Goal: Find specific page/section: Find specific page/section

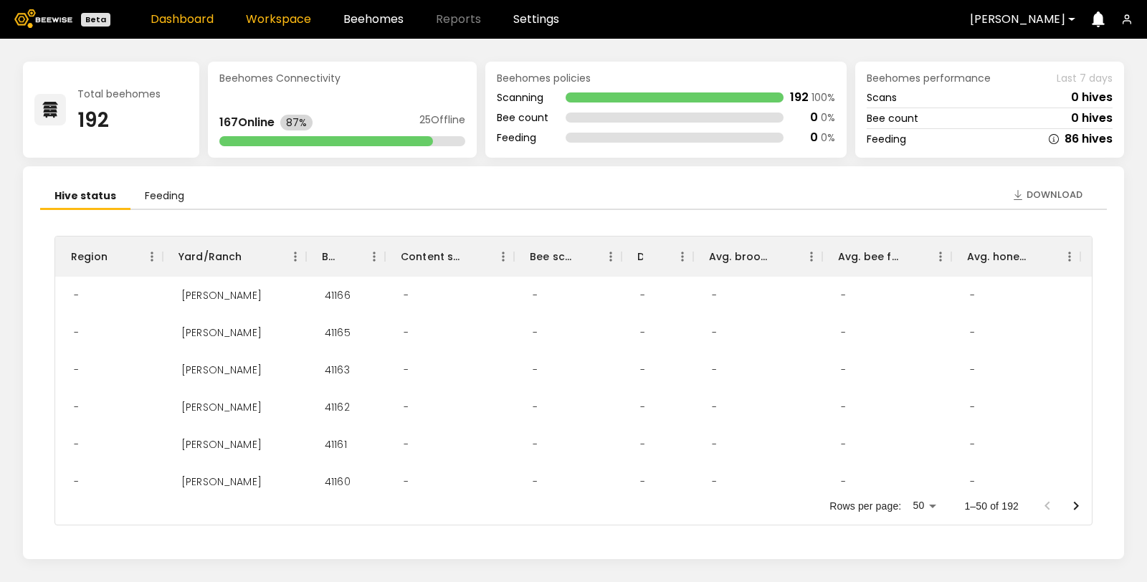
click at [291, 22] on link "Workspace" at bounding box center [278, 19] width 65 height 11
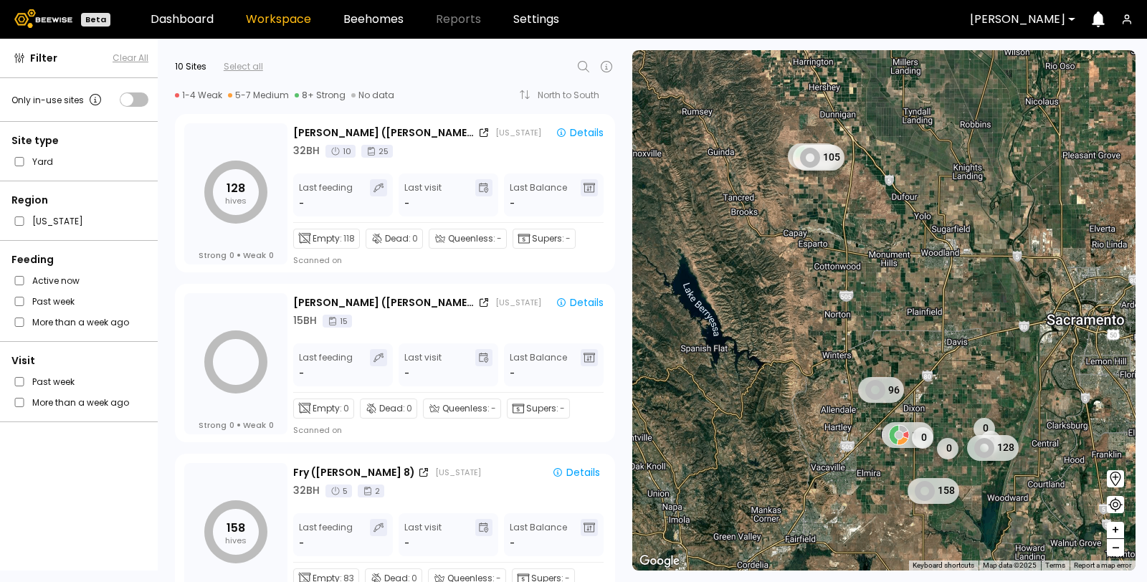
scroll to position [1238, 0]
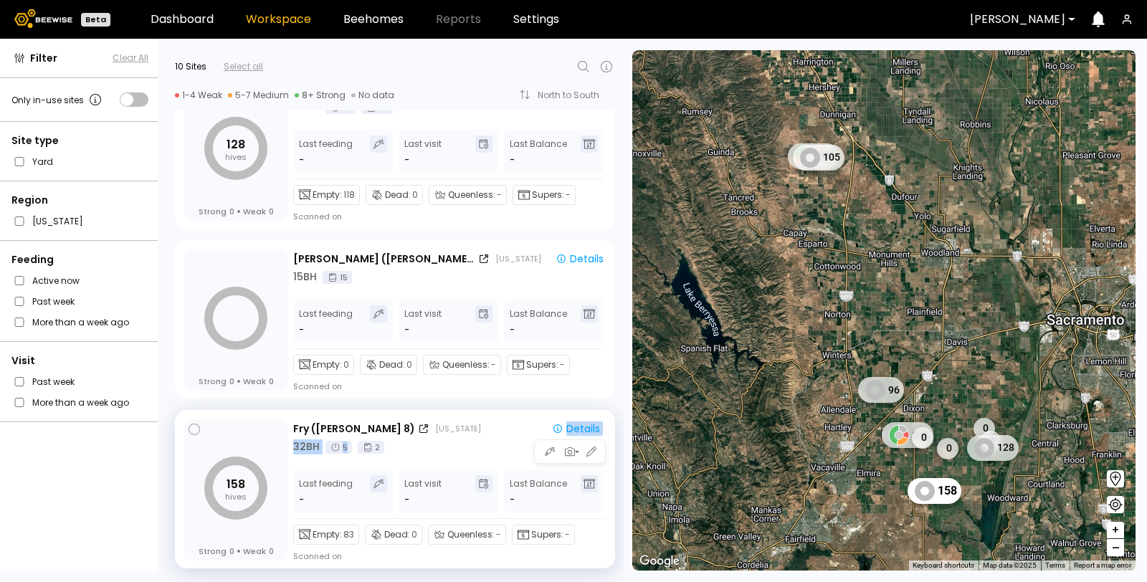
click at [431, 436] on div "Fry ([PERSON_NAME] 8) [US_STATE] Details 32 BH 5 2" at bounding box center [449, 438] width 313 height 34
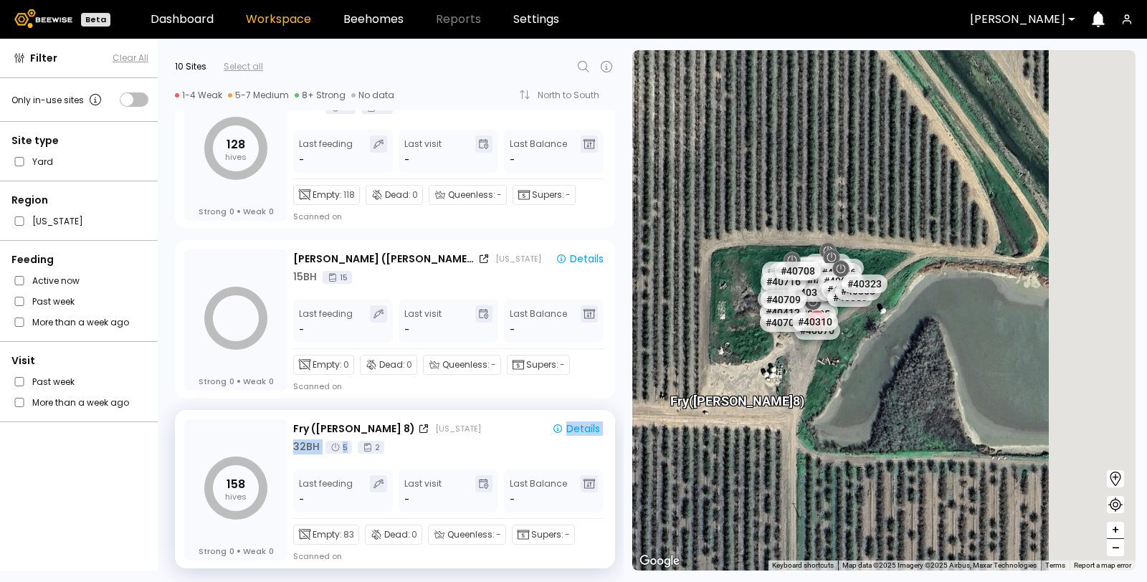
drag, startPoint x: 915, startPoint y: 267, endPoint x: 725, endPoint y: 371, distance: 216.5
click at [725, 371] on div "Fry ([PERSON_NAME] 8) # 41067 # 41104 # 40702 # 40069 # 40113 # 40016 # 40408 #…" at bounding box center [883, 310] width 503 height 520
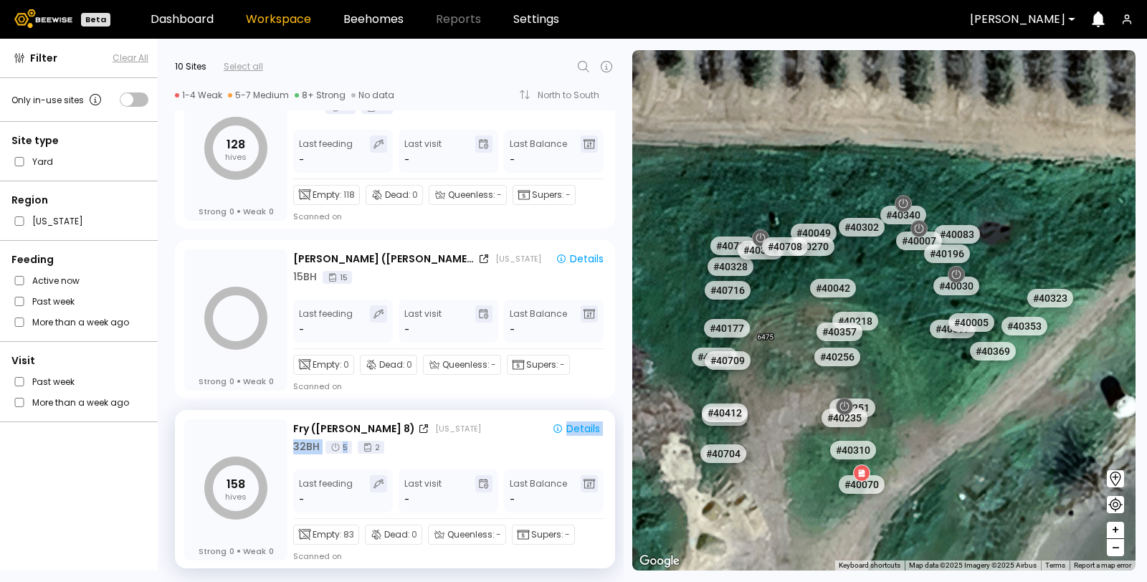
drag, startPoint x: 783, startPoint y: 249, endPoint x: 796, endPoint y: 300, distance: 53.2
click at [796, 300] on div "# 41067 # 41104 # 40702 # 40069 # 40113 # 40016 # 40408 # 40071 # 41038 # 41135…" at bounding box center [883, 310] width 503 height 520
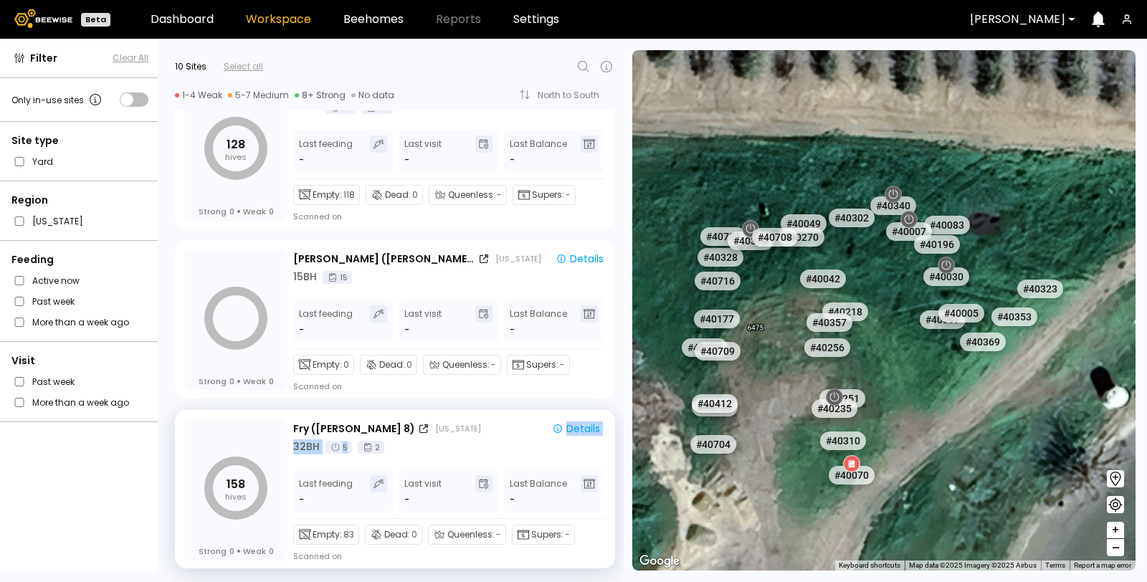
drag, startPoint x: 796, startPoint y: 300, endPoint x: 774, endPoint y: 273, distance: 35.2
click at [774, 273] on div "# 41067 # 41104 # 40702 # 40069 # 40113 # 40016 # 40408 # 40071 # 41038 # 41135…" at bounding box center [883, 310] width 503 height 520
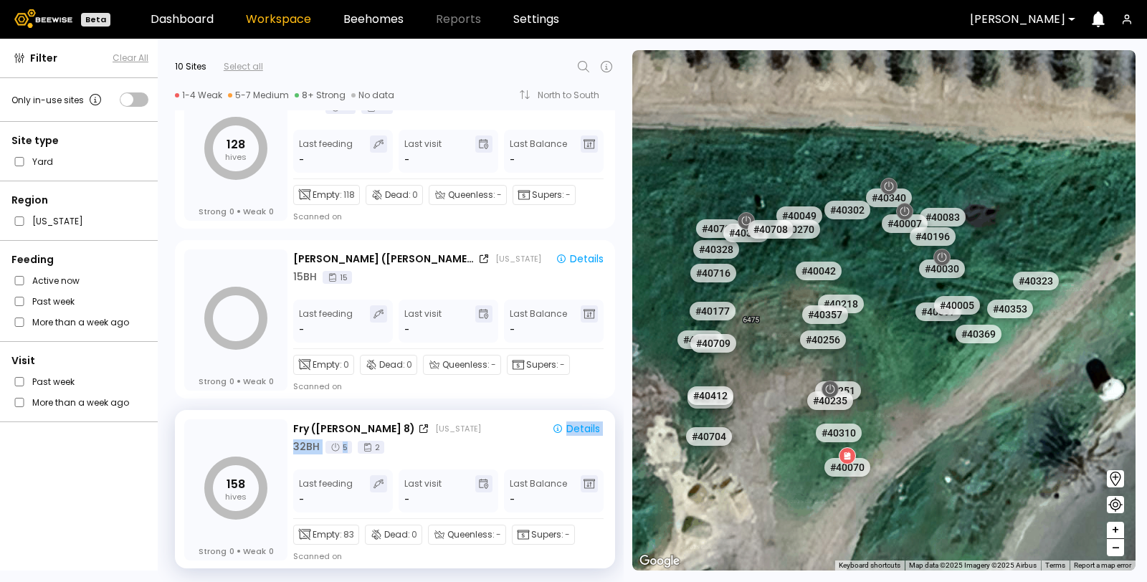
click at [765, 273] on div "# 41067 # 41104 # 40702 # 40069 # 40113 # 40016 # 40408 # 40071 # 41038 # 41135…" at bounding box center [883, 310] width 503 height 520
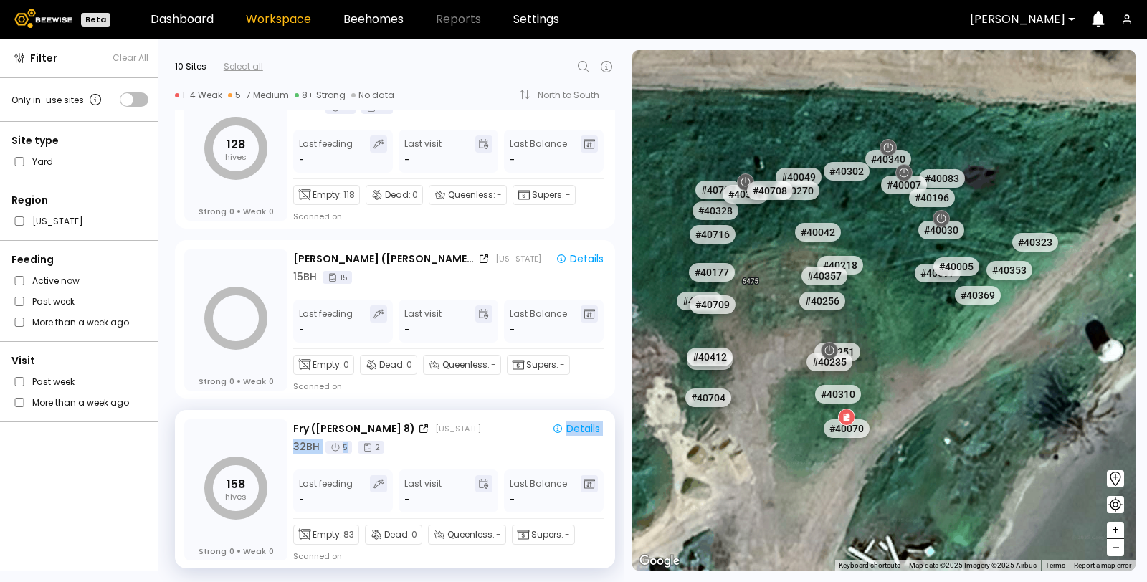
drag, startPoint x: 765, startPoint y: 273, endPoint x: 761, endPoint y: 224, distance: 48.9
click at [761, 224] on div "# 41067 # 41104 # 40702 # 40069 # 40113 # 40016 # 40408 # 40071 # 41038 # 41135…" at bounding box center [883, 310] width 503 height 520
click at [505, 444] on div "32 BH 5 2" at bounding box center [449, 446] width 313 height 15
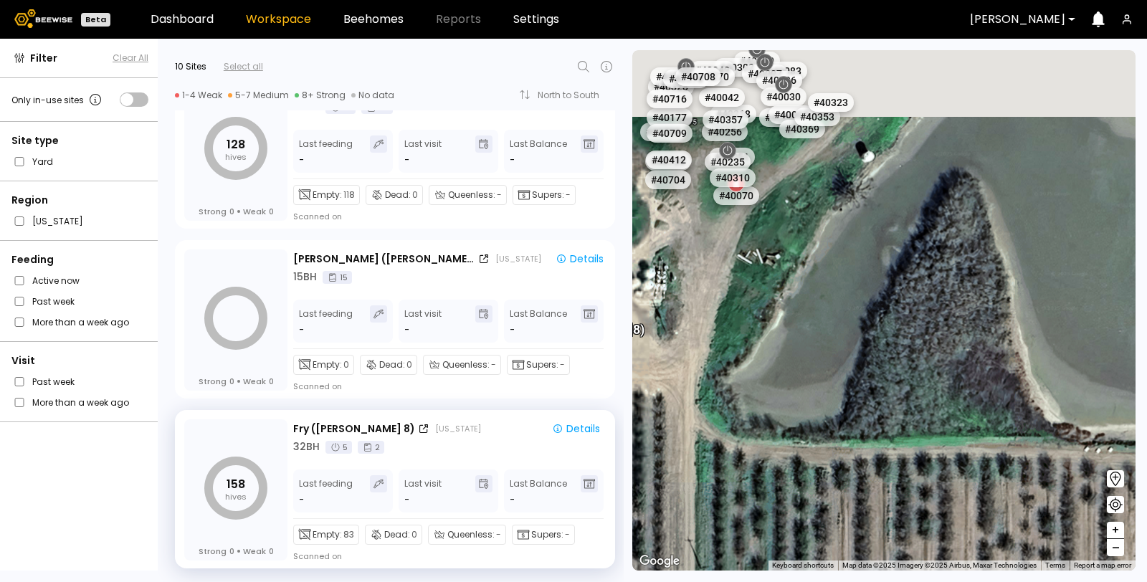
drag, startPoint x: 834, startPoint y: 285, endPoint x: 978, endPoint y: 477, distance: 240.6
click at [977, 481] on div "# 41067 # 41104 # 40702 # 40069 # 40113 # 40016 # 40408 # 40071 # 41038 # 41135…" at bounding box center [883, 310] width 503 height 520
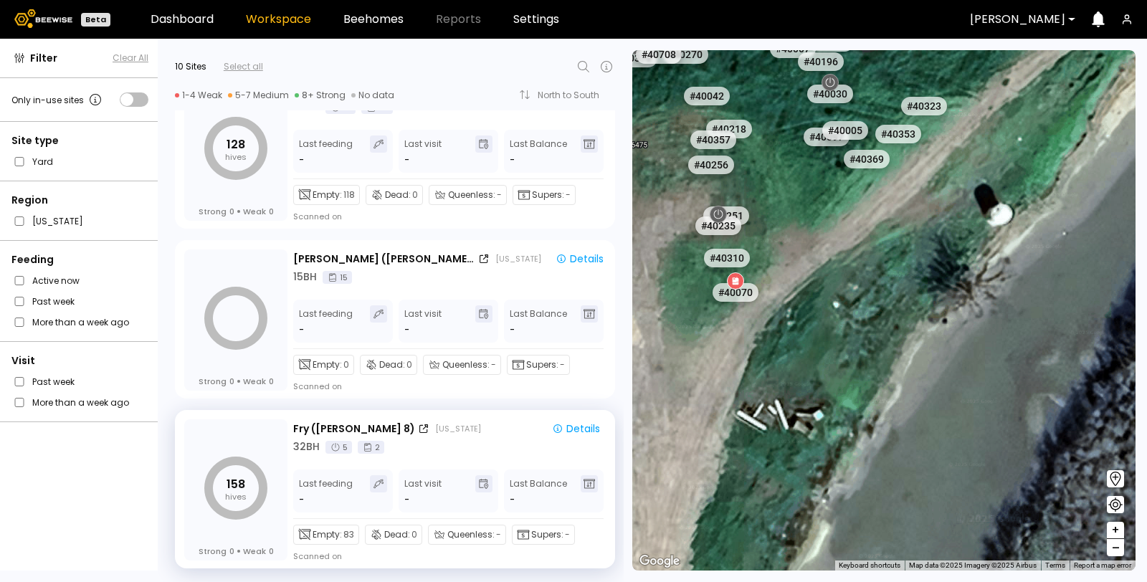
drag, startPoint x: 848, startPoint y: 263, endPoint x: 955, endPoint y: 424, distance: 193.4
click at [955, 424] on div "# 41067 # 41104 # 40702 # 40069 # 40113 # 40016 # 40408 # 40071 # 41038 # 41135…" at bounding box center [883, 310] width 503 height 520
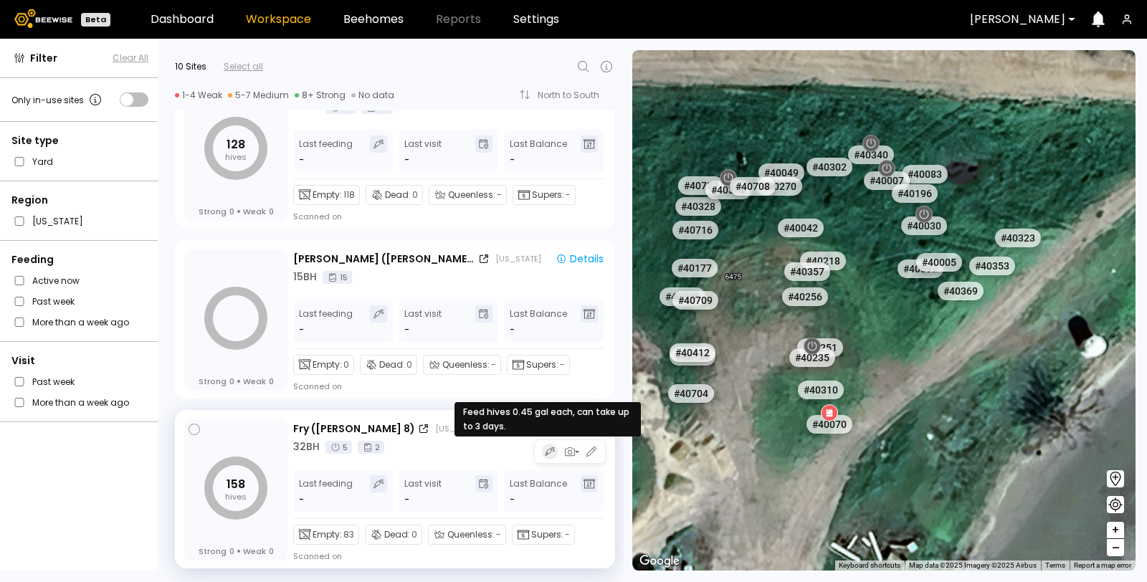
click at [549, 451] on icon "button" at bounding box center [550, 451] width 10 height 11
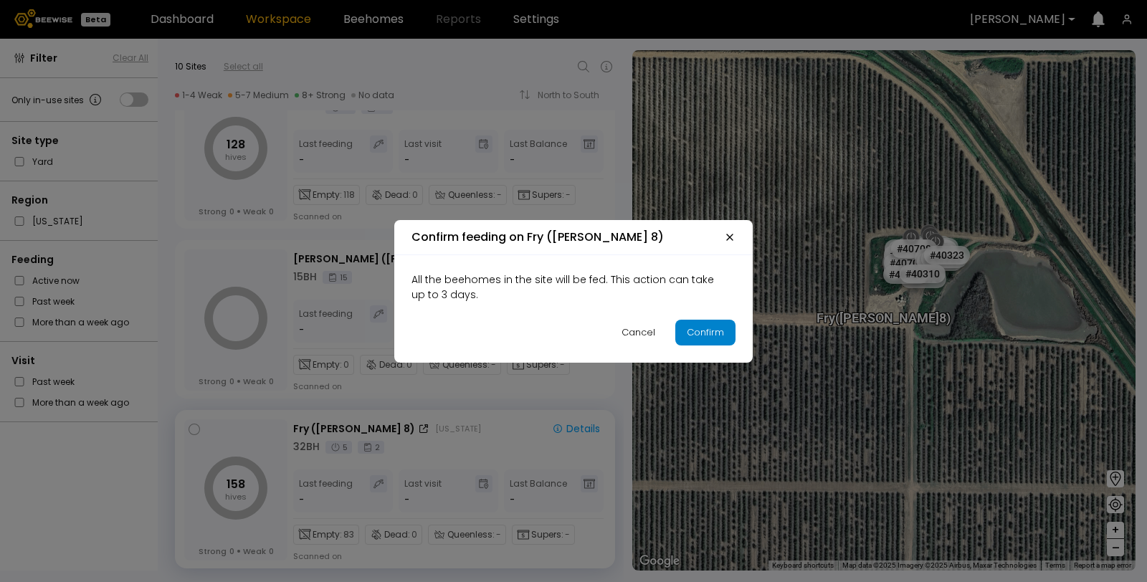
click at [715, 333] on div "Confirm" at bounding box center [705, 332] width 37 height 14
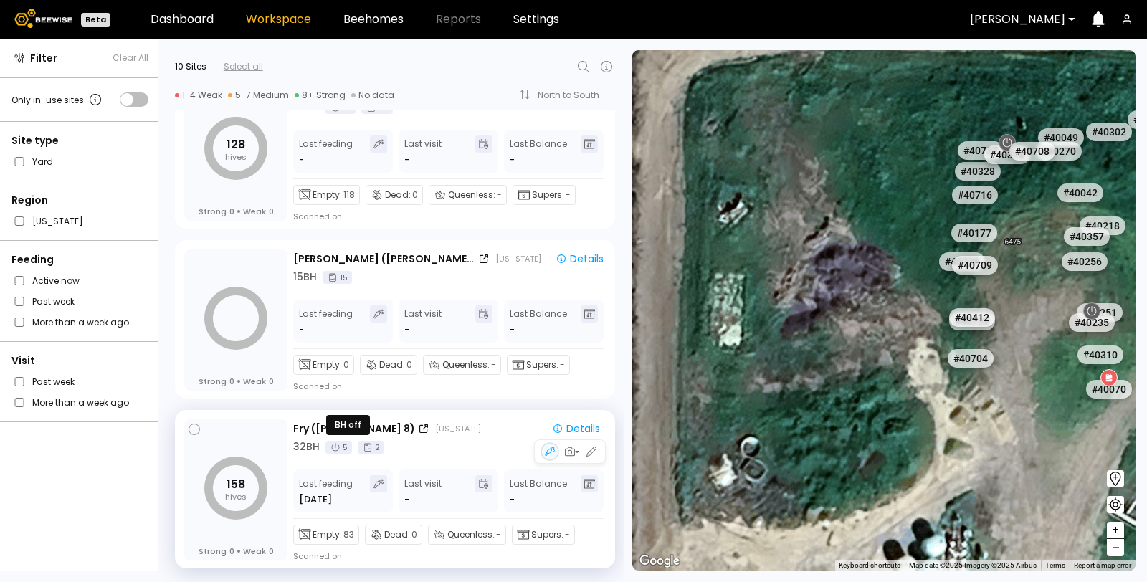
click at [348, 445] on div "5" at bounding box center [338, 447] width 27 height 13
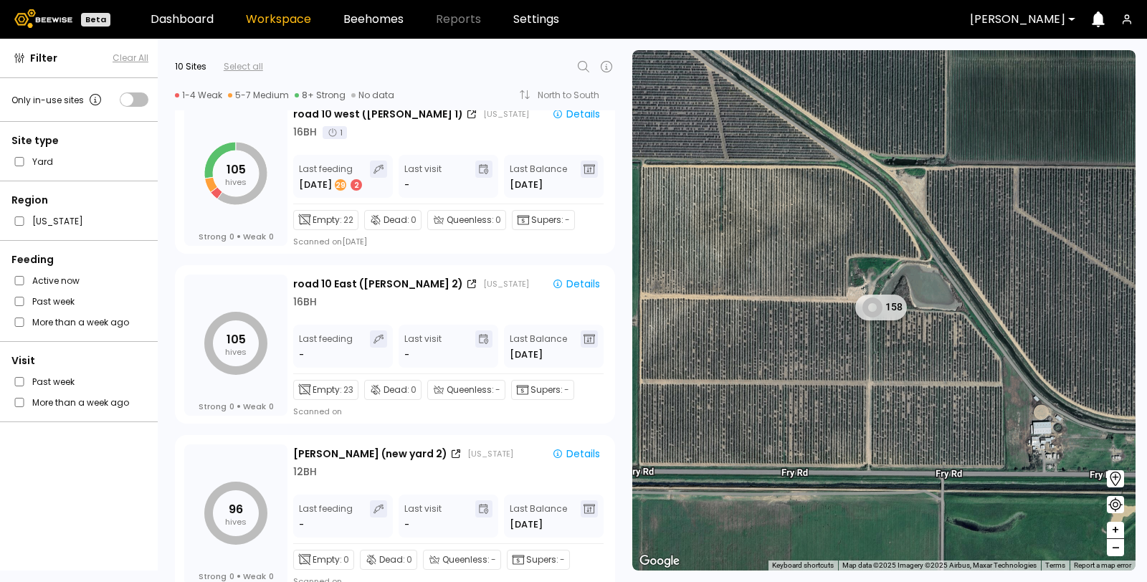
scroll to position [0, 0]
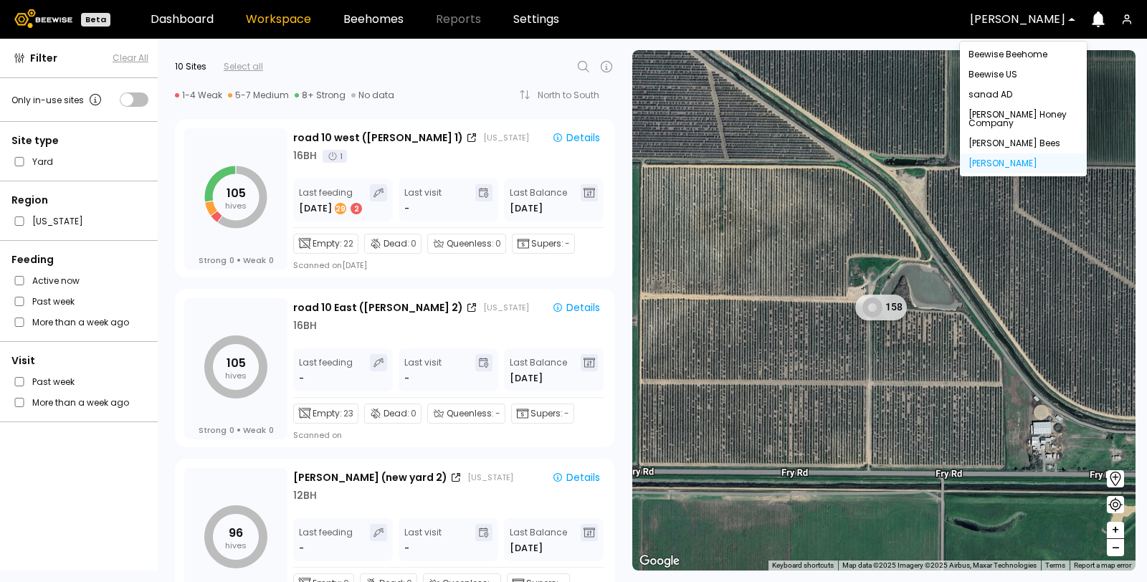
click at [996, 25] on div at bounding box center [1017, 19] width 95 height 13
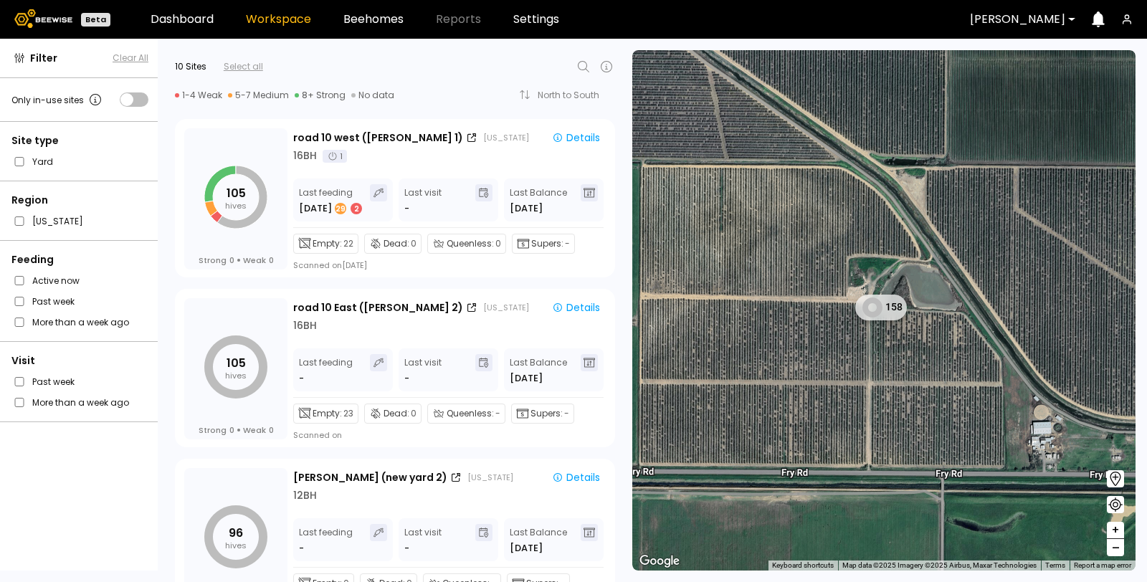
click at [801, 152] on div "158" at bounding box center [883, 310] width 503 height 520
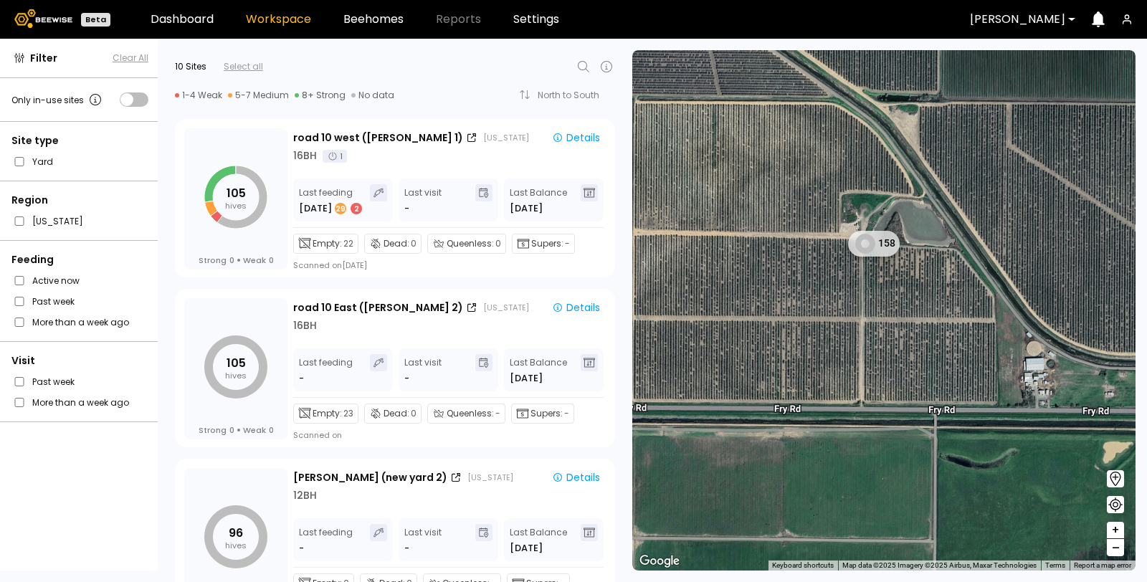
drag, startPoint x: 905, startPoint y: 264, endPoint x: 890, endPoint y: 150, distance: 114.9
click at [890, 150] on div "158" at bounding box center [883, 310] width 503 height 520
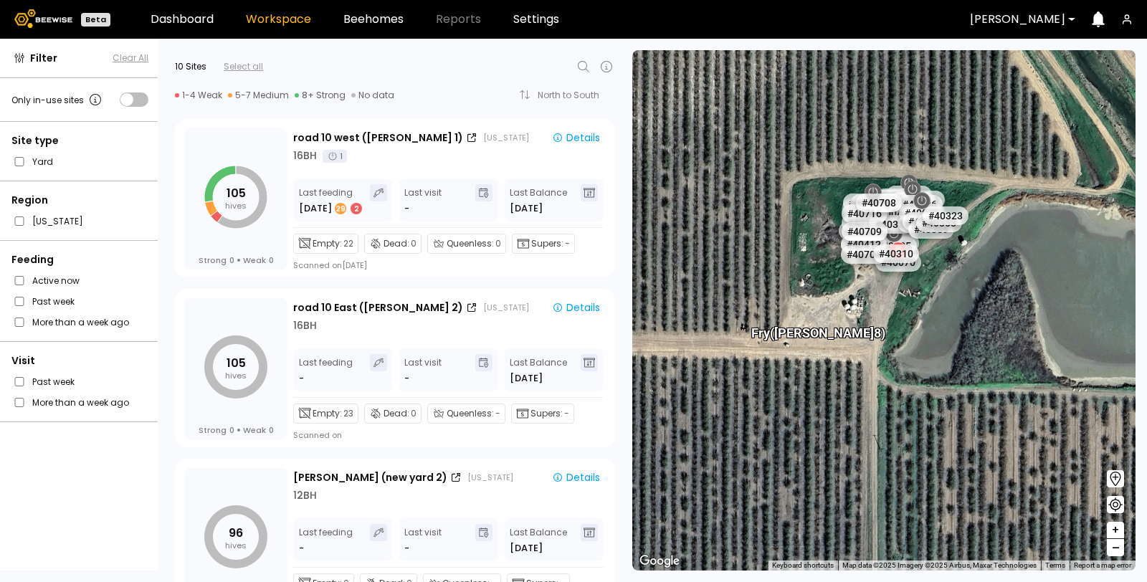
drag, startPoint x: 826, startPoint y: 199, endPoint x: 948, endPoint y: 310, distance: 164.9
click at [950, 314] on div "Fry ([PERSON_NAME] 8) # 41067 # 41104 # 40702 # 40069 # 40113 # 40016 # 40408 #…" at bounding box center [883, 310] width 503 height 520
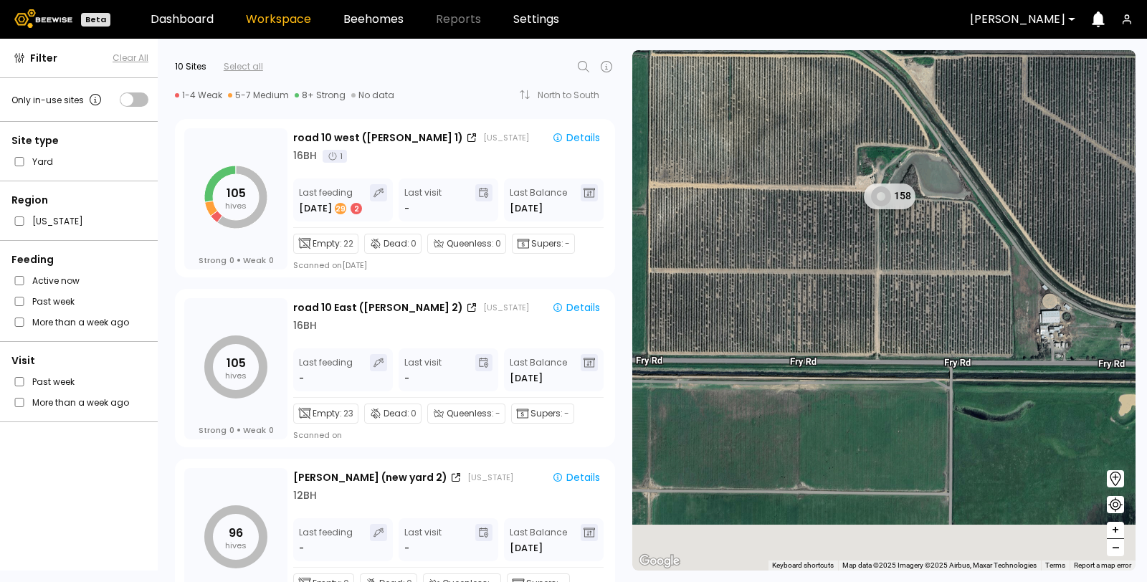
drag, startPoint x: 871, startPoint y: 275, endPoint x: 837, endPoint y: 176, distance: 104.5
click at [837, 176] on div "158" at bounding box center [883, 310] width 503 height 520
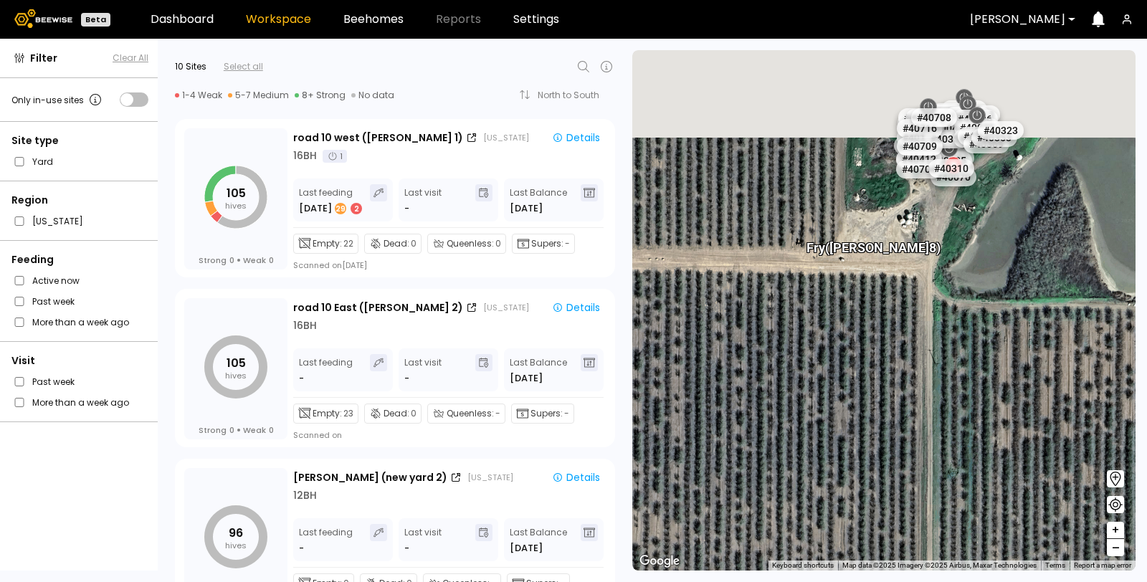
drag, startPoint x: 854, startPoint y: 156, endPoint x: 799, endPoint y: 364, distance: 214.9
click at [799, 364] on div "Fry ([PERSON_NAME] 8) # 41067 # 41104 # 40702 # 40069 # 40113 # 40016 # 40408 #…" at bounding box center [883, 310] width 503 height 520
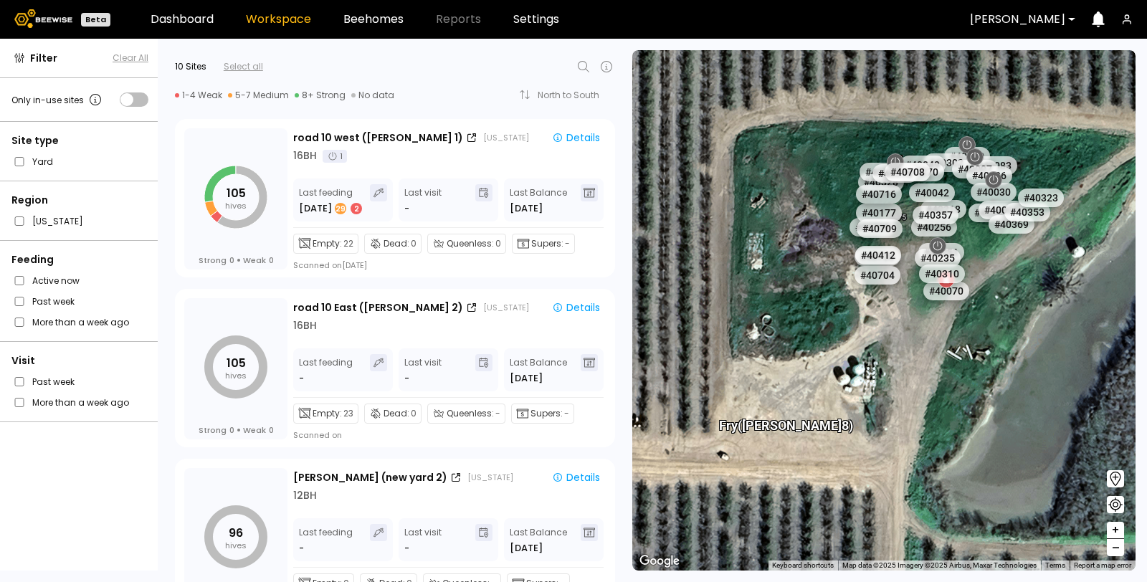
drag, startPoint x: 905, startPoint y: 209, endPoint x: 766, endPoint y: 293, distance: 162.8
click at [766, 293] on div "Fry ([PERSON_NAME] 8) # 41067 # 41104 # 40702 # 40069 # 40113 # 40016 # 40408 #…" at bounding box center [883, 310] width 503 height 520
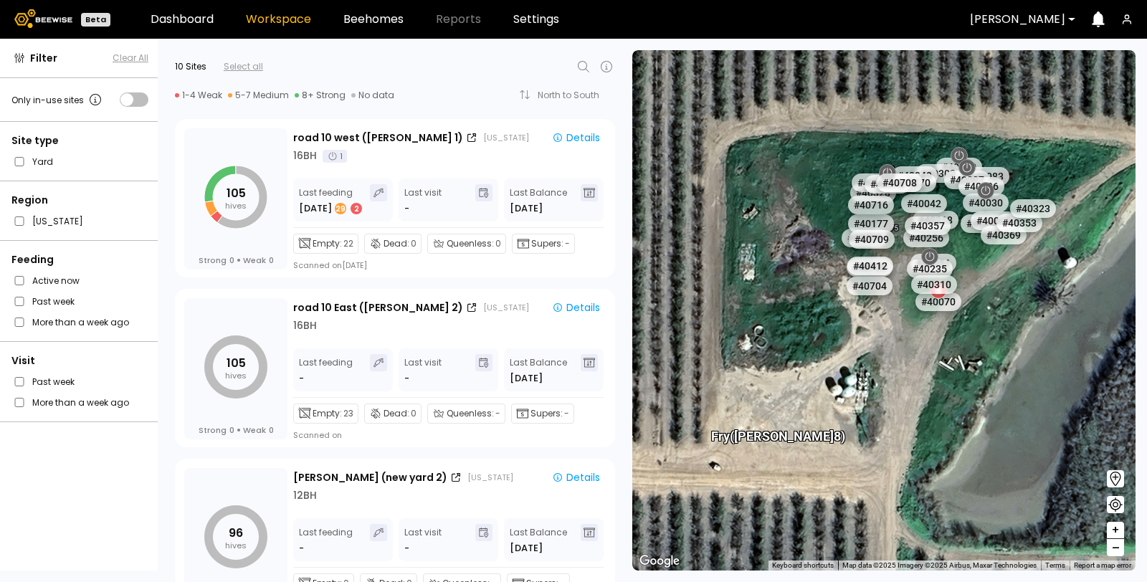
click at [617, 442] on div "105 hives Strong 0 Weak 0 road 10 East ([GEOGRAPHIC_DATA] 2) [US_STATE] Details…" at bounding box center [391, 365] width 466 height 170
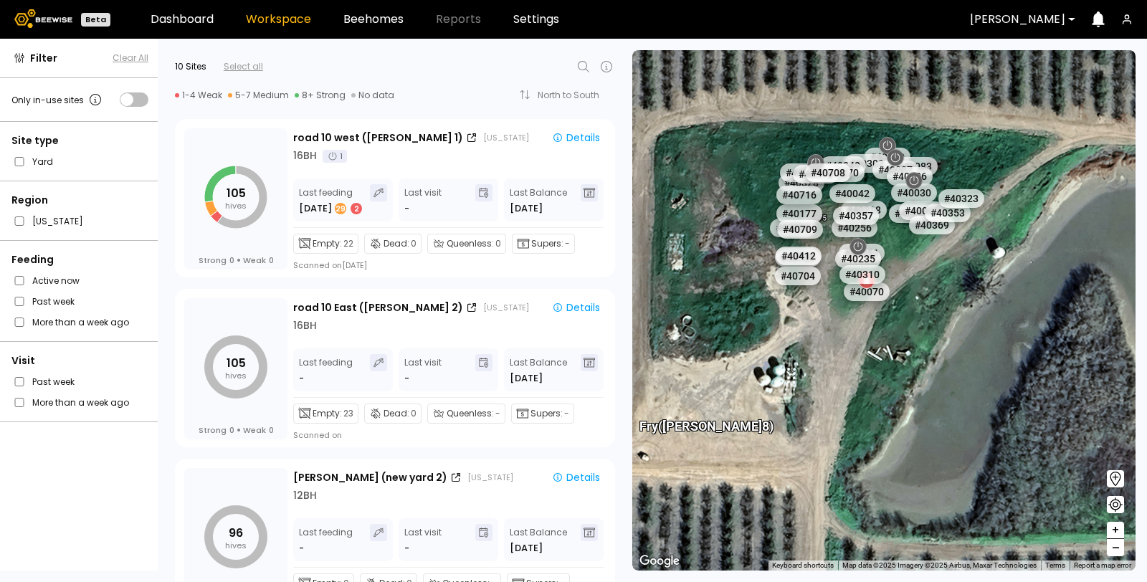
drag, startPoint x: 848, startPoint y: 393, endPoint x: 783, endPoint y: 340, distance: 83.6
click at [783, 340] on div "Fry ([PERSON_NAME] 8) # 41067 # 41104 # 40702 # 40069 # 40113 # 40016 # 40408 #…" at bounding box center [883, 310] width 503 height 520
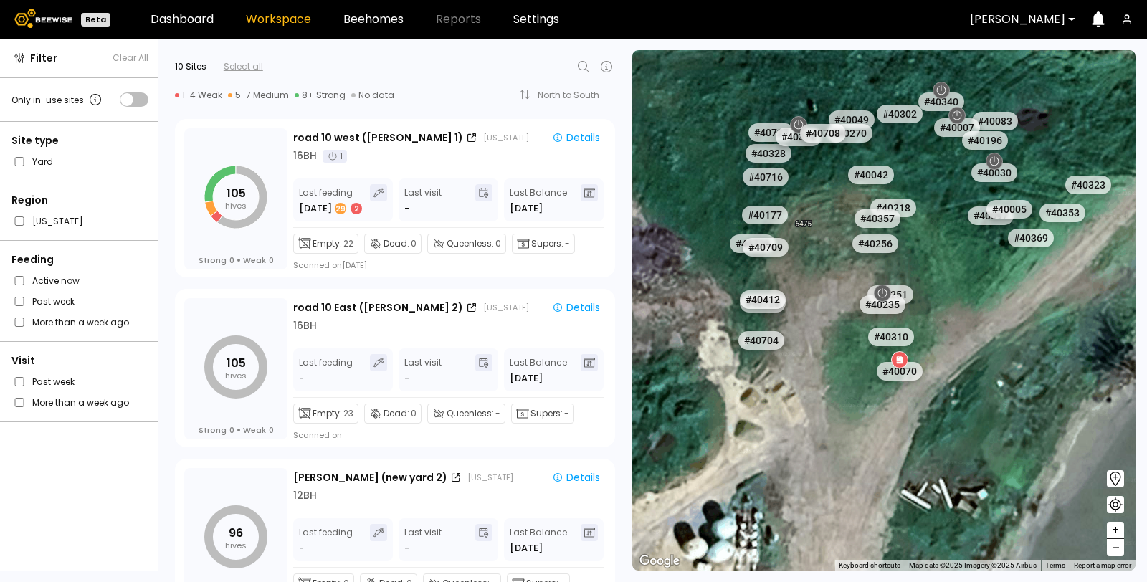
drag, startPoint x: 861, startPoint y: 189, endPoint x: 836, endPoint y: 340, distance: 154.0
click at [836, 340] on div "# 41067 # 41104 # 40702 # 40069 # 40113 # 40016 # 40408 # 40071 # 41038 # 41135…" at bounding box center [883, 310] width 503 height 520
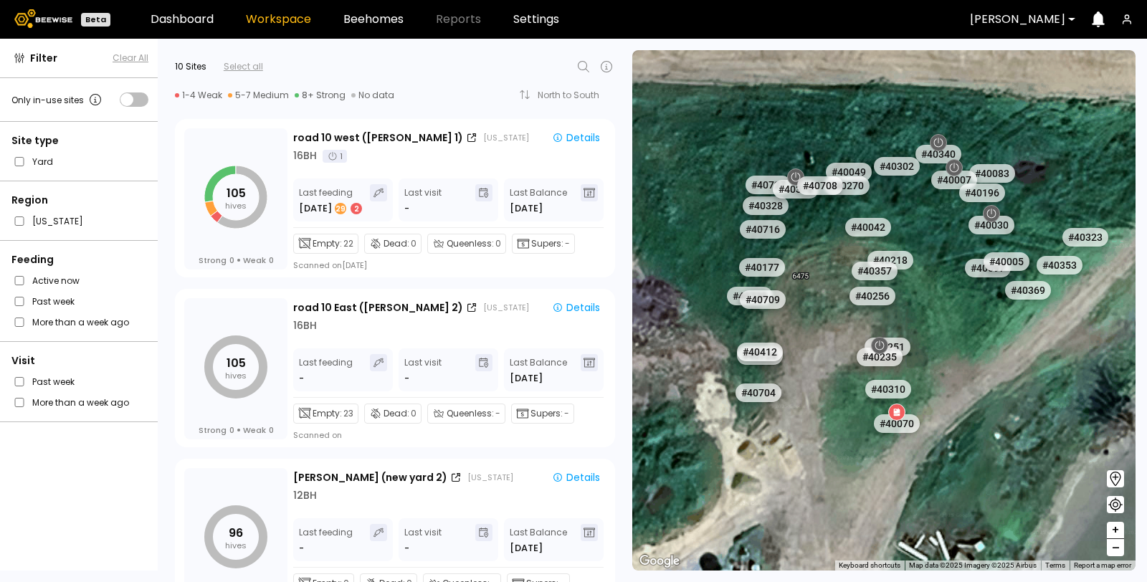
drag, startPoint x: 814, startPoint y: 226, endPoint x: 816, endPoint y: 289, distance: 63.1
click at [816, 289] on div "# 41067 # 41104 # 40702 # 40069 # 40113 # 40016 # 40408 # 40071 # 41038 # 41135…" at bounding box center [883, 310] width 503 height 520
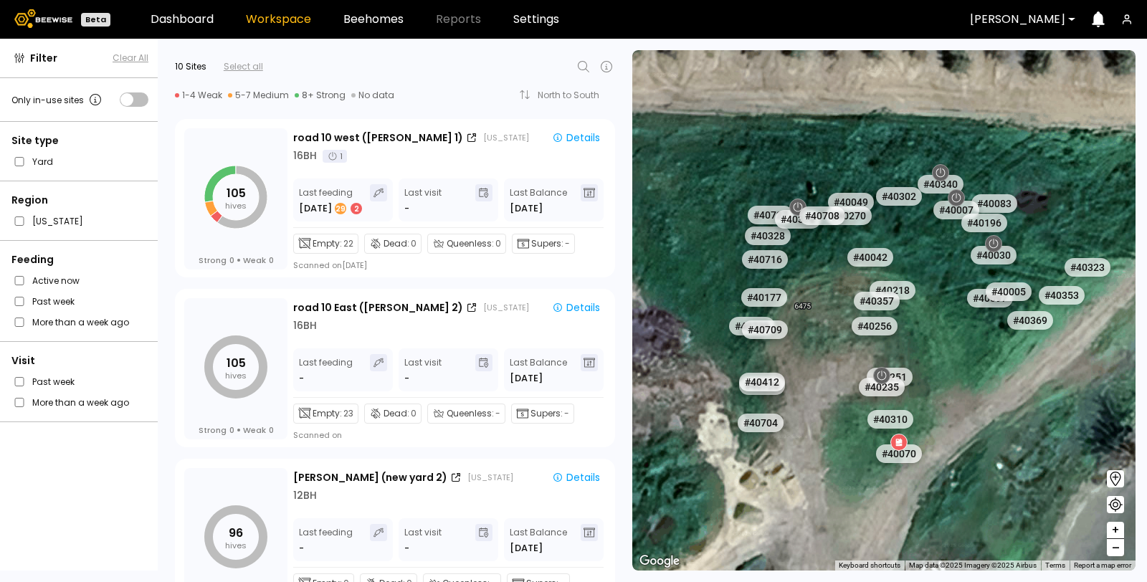
drag, startPoint x: 815, startPoint y: 280, endPoint x: 797, endPoint y: 253, distance: 32.0
click at [797, 253] on div "# 41067 # 41104 # 40702 # 40069 # 40113 # 40016 # 40408 # 40071 # 41038 # 41135…" at bounding box center [883, 310] width 503 height 520
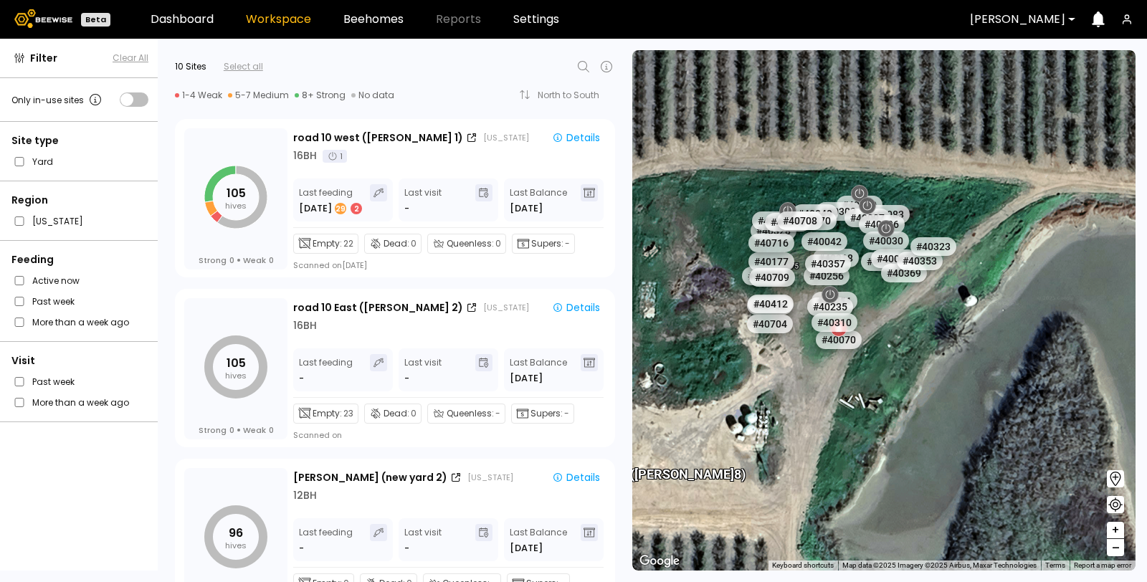
click at [966, 305] on div "# 41067 # 41104 # 40702 # 40069 # 40113 # 40016 # 40408 # 40071 # 41038 # 41135…" at bounding box center [883, 310] width 503 height 520
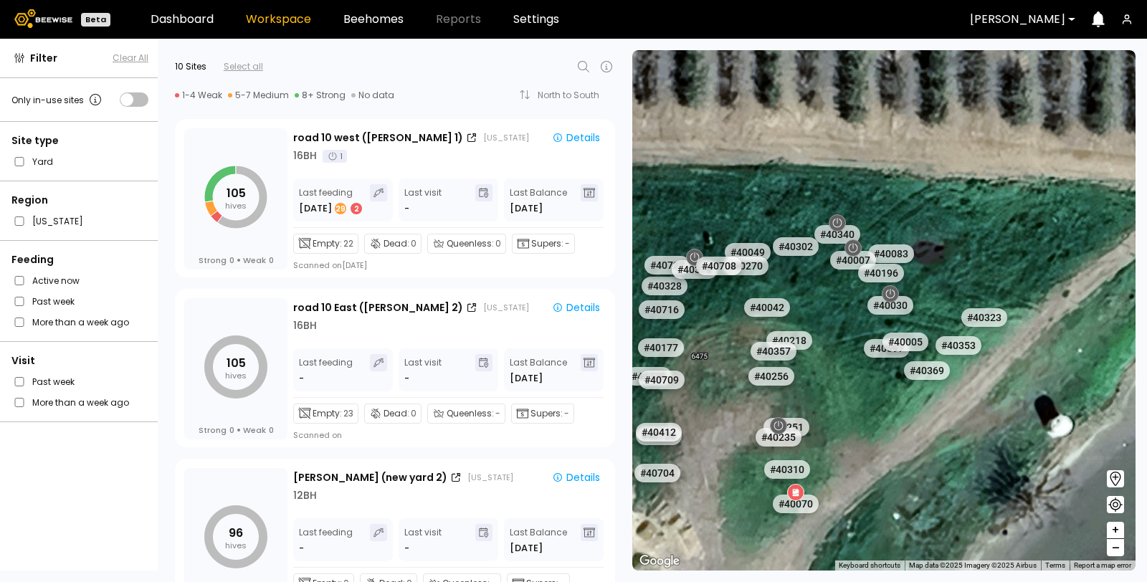
drag, startPoint x: 815, startPoint y: 287, endPoint x: 851, endPoint y: 209, distance: 85.3
click at [851, 209] on div "# 41067 # 41104 # 40702 # 40069 # 40113 # 40016 # 40408 # 40071 # 41038 # 41135…" at bounding box center [883, 310] width 503 height 520
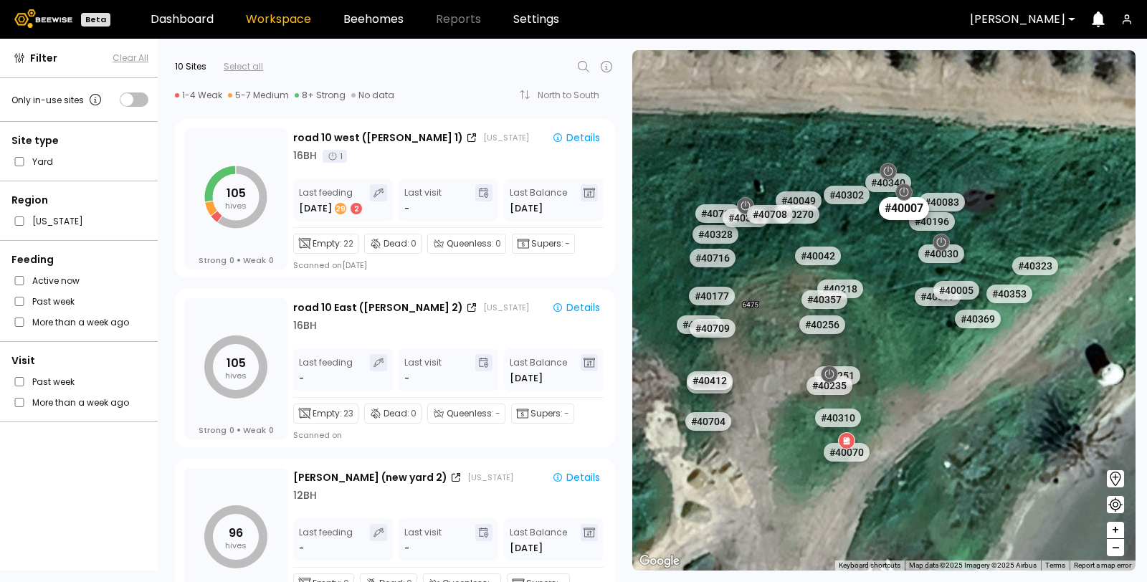
drag, startPoint x: 828, startPoint y: 283, endPoint x: 879, endPoint y: 232, distance: 72.5
click at [879, 232] on div "# 41067 # 41104 # 40702 # 40069 # 40113 # 40016 # 40408 # 40071 # 41038 # 41135…" at bounding box center [883, 310] width 503 height 520
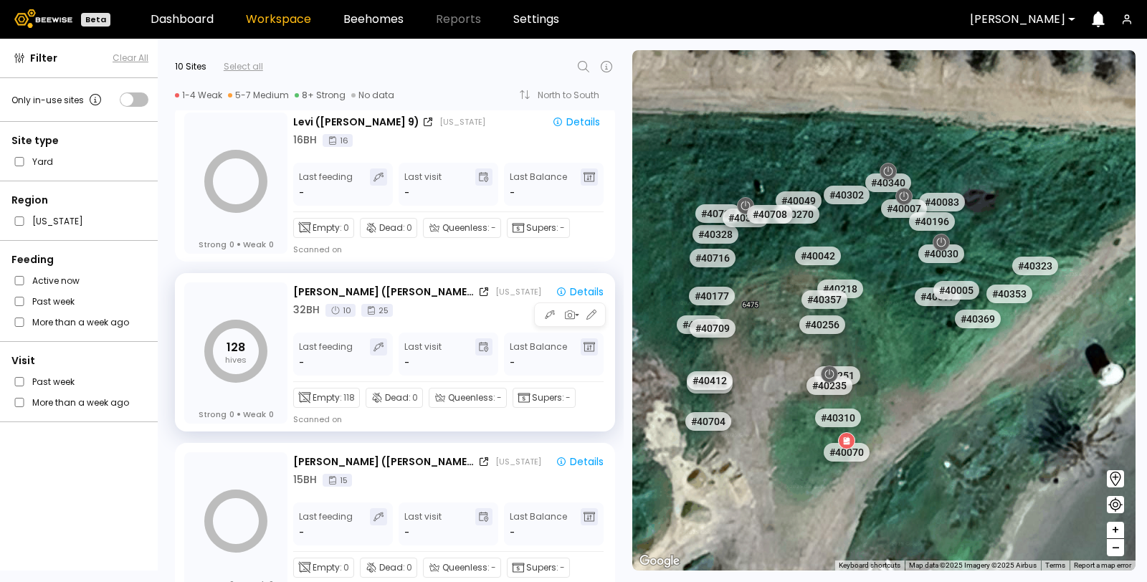
scroll to position [1238, 0]
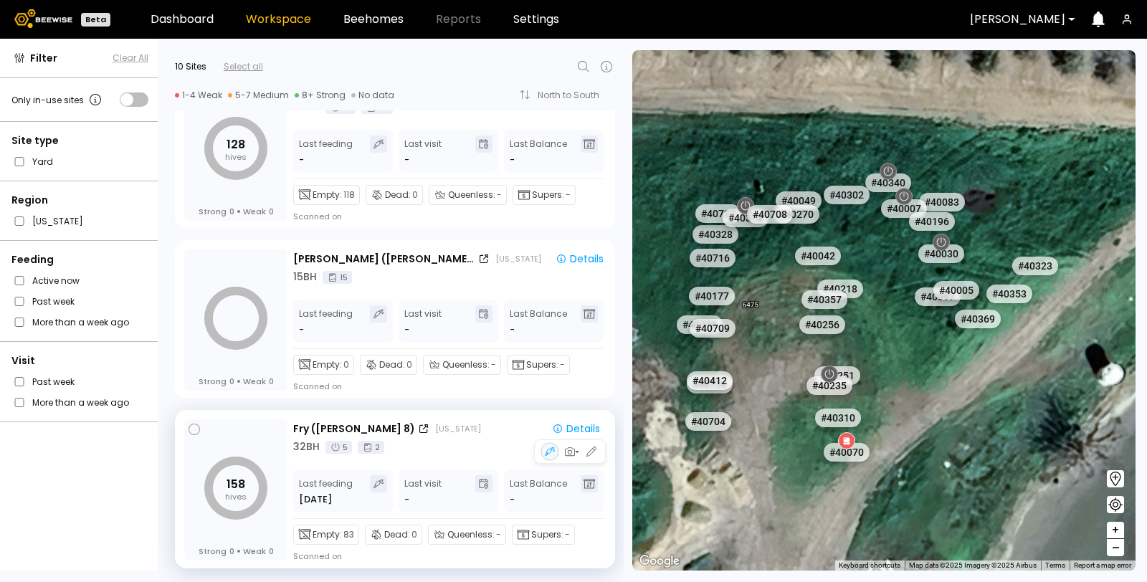
click at [447, 437] on div "Fry ([PERSON_NAME] 8) [US_STATE] Details 32 BH 5 2" at bounding box center [449, 438] width 313 height 34
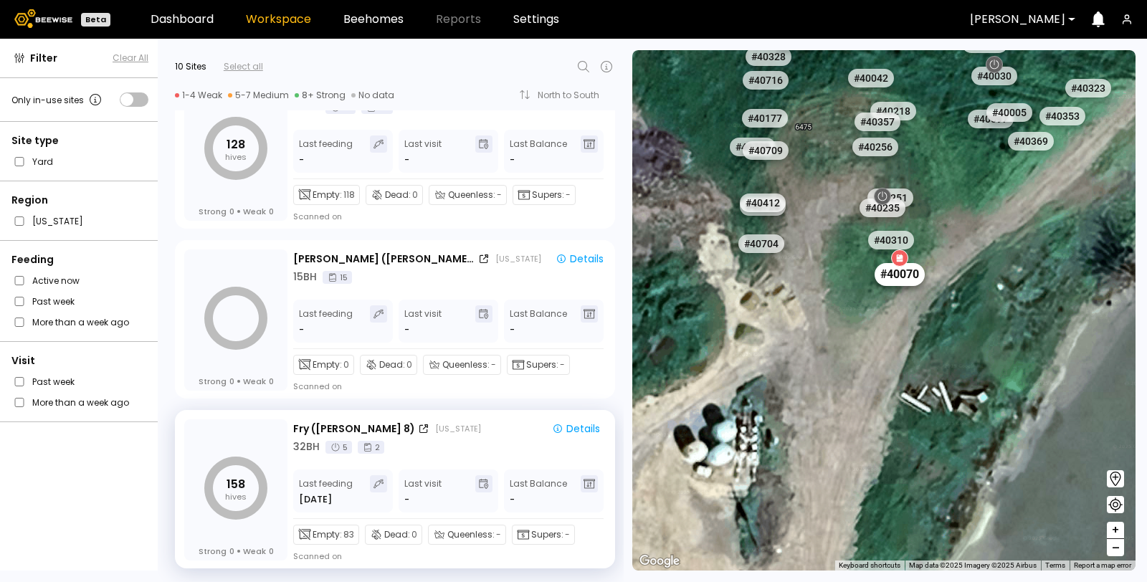
click at [901, 267] on div "# 40070" at bounding box center [900, 274] width 50 height 23
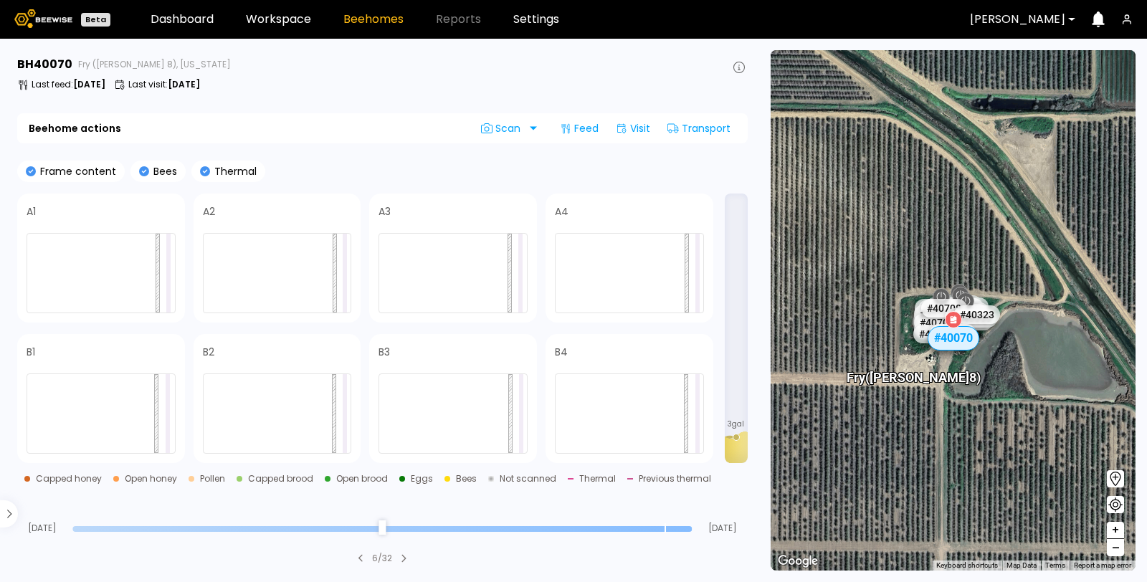
drag, startPoint x: 935, startPoint y: 348, endPoint x: 897, endPoint y: 209, distance: 144.0
click at [897, 209] on div "Fry ([PERSON_NAME] 8) # 41067 # 41104 # 40702 # 40069 # 40113 # 40016 # 40408 #…" at bounding box center [953, 310] width 365 height 520
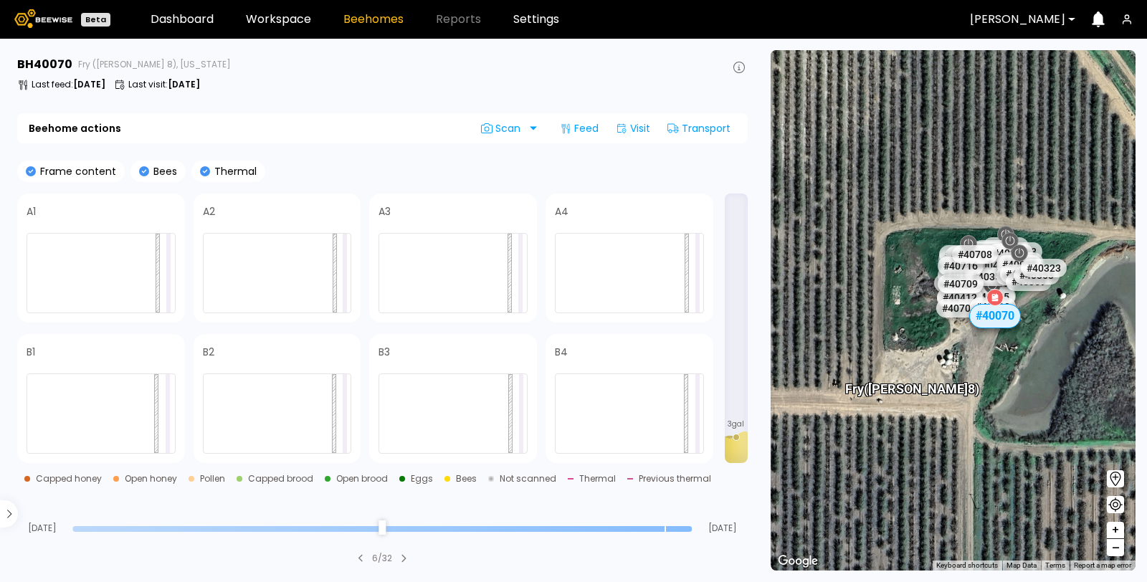
drag, startPoint x: 922, startPoint y: 252, endPoint x: 920, endPoint y: 105, distance: 147.7
click at [920, 105] on div "Fry ([PERSON_NAME] 8) # 41067 # 41104 # 40702 # 40069 # 40113 # 40016 # 40408 #…" at bounding box center [953, 310] width 365 height 520
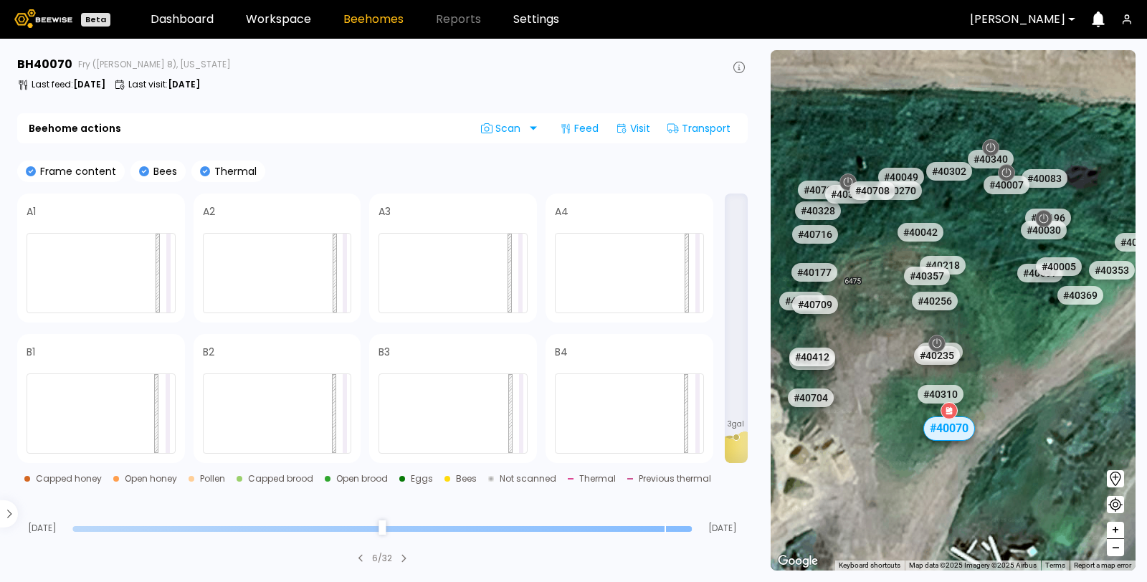
drag, startPoint x: 1007, startPoint y: 292, endPoint x: 969, endPoint y: 242, distance: 62.9
click at [969, 242] on div "# 41067 # 41104 # 40702 # 40069 # 40113 # 40016 # 40408 # 40071 # 41038 # 41135…" at bounding box center [953, 310] width 365 height 520
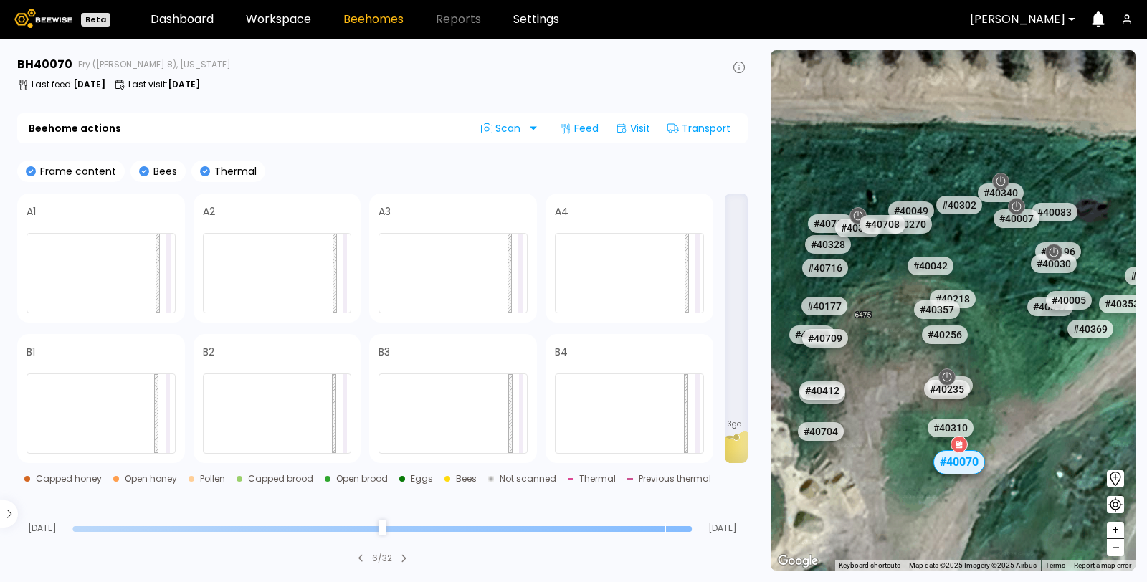
drag, startPoint x: 921, startPoint y: 172, endPoint x: 872, endPoint y: 114, distance: 76.3
click at [872, 114] on div "# 41067 # 41104 # 40702 # 40069 # 40113 # 40016 # 40408 # 40071 # 41038 # 41135…" at bounding box center [953, 310] width 365 height 520
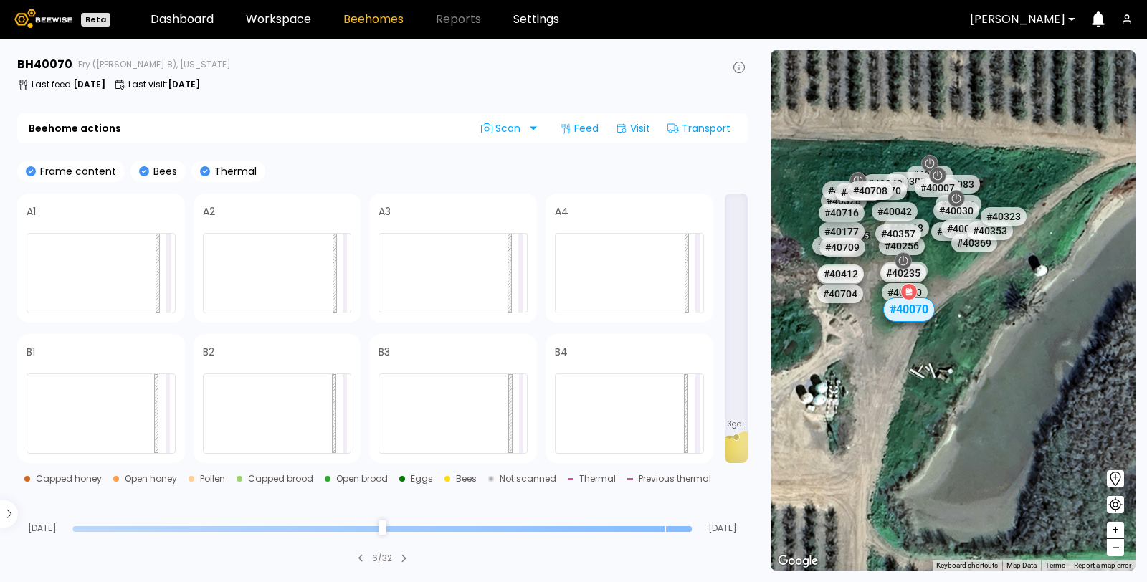
drag, startPoint x: 872, startPoint y: 114, endPoint x: 865, endPoint y: 148, distance: 34.3
click at [865, 148] on div "# 41067 # 41104 # 40702 # 40069 # 40113 # 40016 # 40408 # 40071 # 41038 # 41135…" at bounding box center [953, 310] width 365 height 520
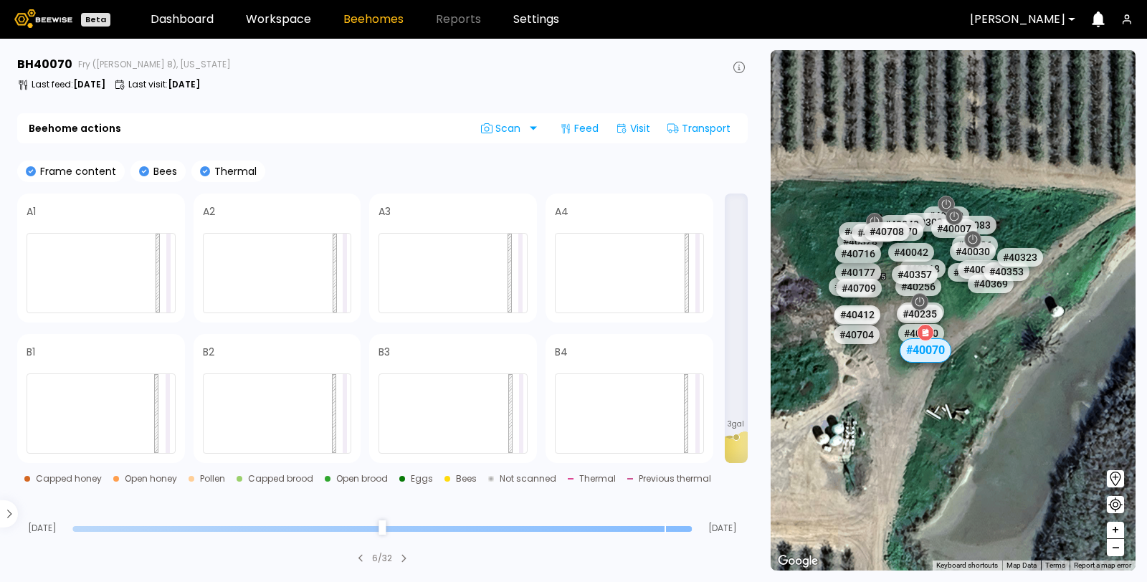
drag, startPoint x: 865, startPoint y: 148, endPoint x: 885, endPoint y: 188, distance: 44.9
click at [885, 188] on div "# 41067 # 41104 # 40702 # 40069 # 40113 # 40016 # 40408 # 40071 # 41038 # 41135…" at bounding box center [953, 310] width 365 height 520
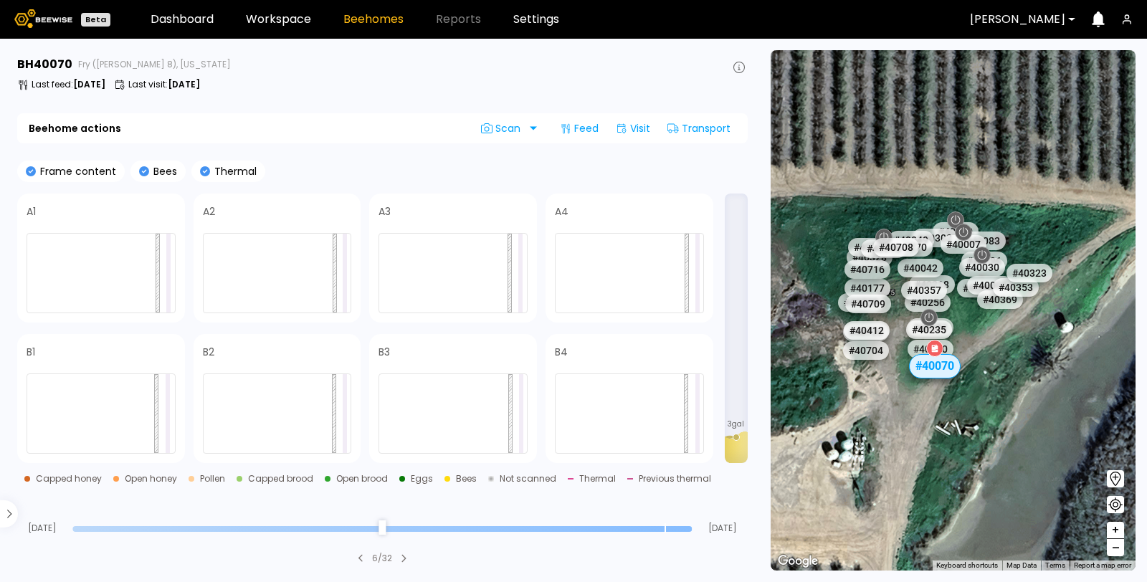
drag, startPoint x: 885, startPoint y: 188, endPoint x: 893, endPoint y: 203, distance: 17.0
click at [893, 203] on div "# 41067 # 41104 # 40702 # 40069 # 40113 # 40016 # 40408 # 40071 # 41038 # 41135…" at bounding box center [953, 310] width 365 height 520
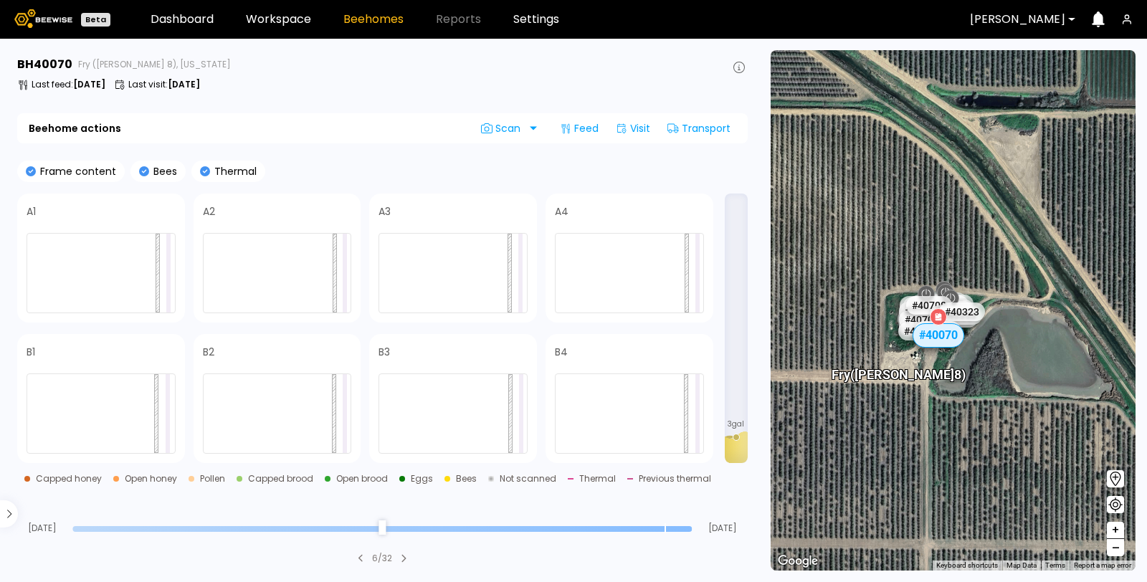
drag, startPoint x: 975, startPoint y: 401, endPoint x: 938, endPoint y: 449, distance: 61.4
click at [937, 451] on div "Fry ([PERSON_NAME] 8) # 41067 # 41104 # 40702 # 40069 # 40113 # 40016 # 40408 #…" at bounding box center [953, 310] width 365 height 520
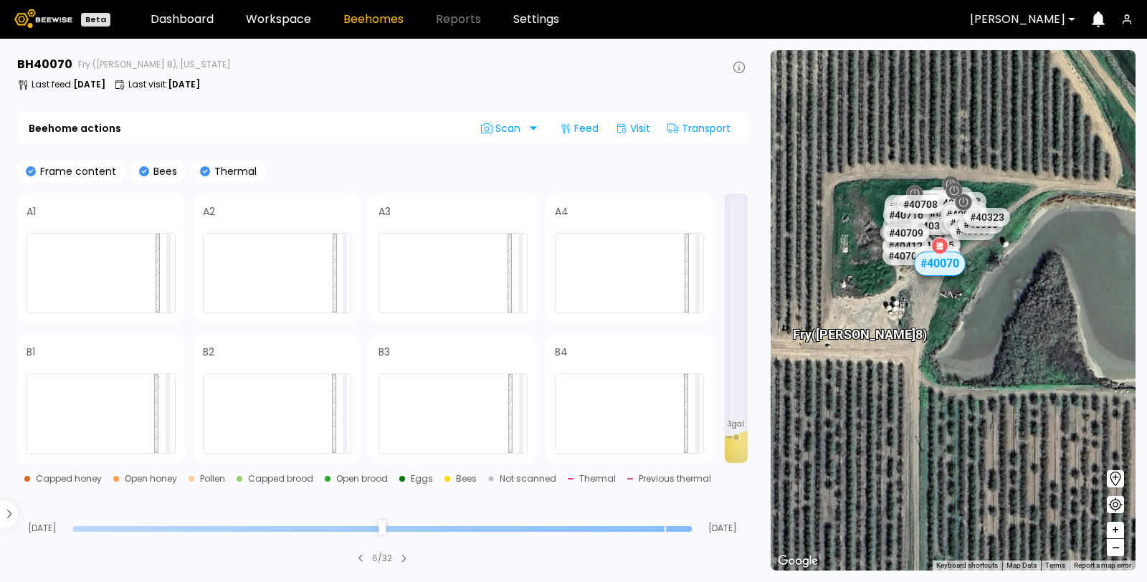
drag, startPoint x: 889, startPoint y: 375, endPoint x: 937, endPoint y: 335, distance: 62.1
click at [937, 335] on div "Fry ([PERSON_NAME] 8) # 41067 # 41104 # 40702 # 40069 # 40113 # 40016 # 40408 #…" at bounding box center [953, 310] width 365 height 520
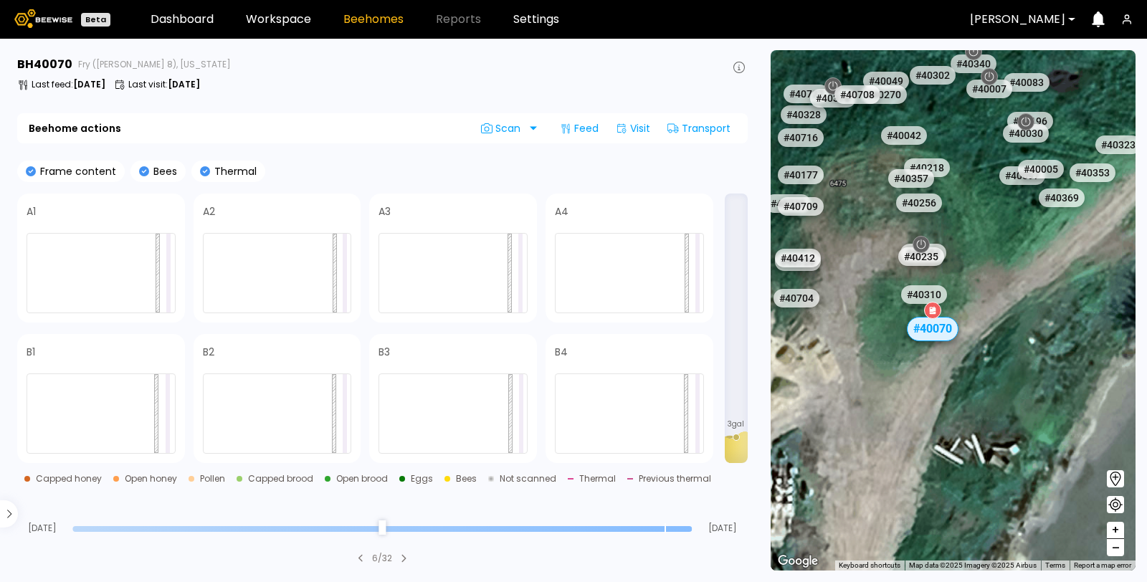
drag, startPoint x: 930, startPoint y: 267, endPoint x: 944, endPoint y: 480, distance: 214.1
click at [957, 500] on div "Fry ([PERSON_NAME] 8) # 41067 # 41104 # 40702 # 40069 # 40113 # 40016 # 40408 #…" at bounding box center [953, 310] width 365 height 520
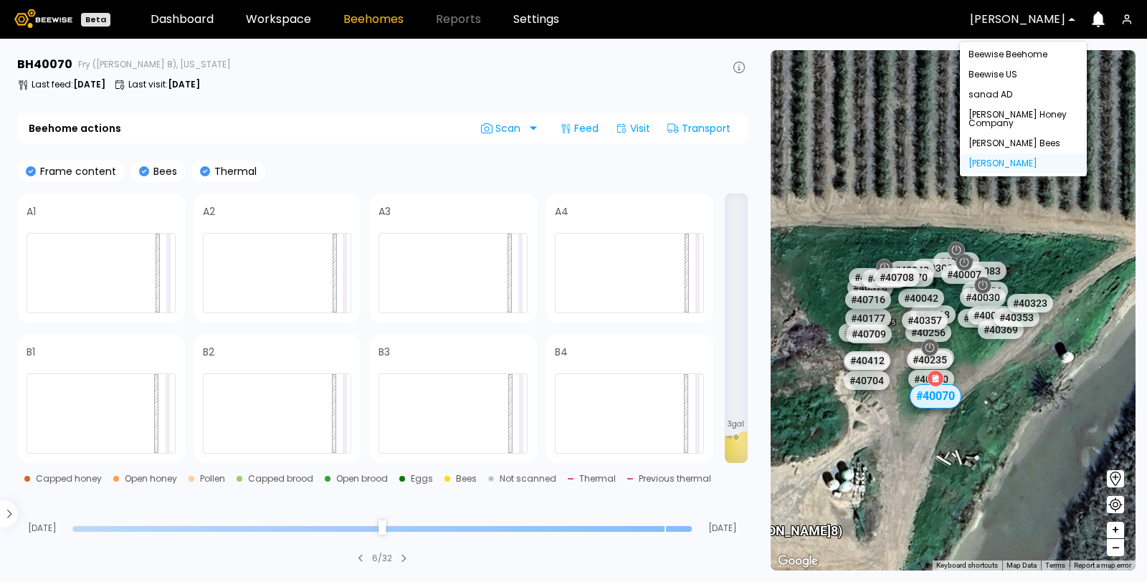
click at [989, 23] on div at bounding box center [1017, 19] width 95 height 13
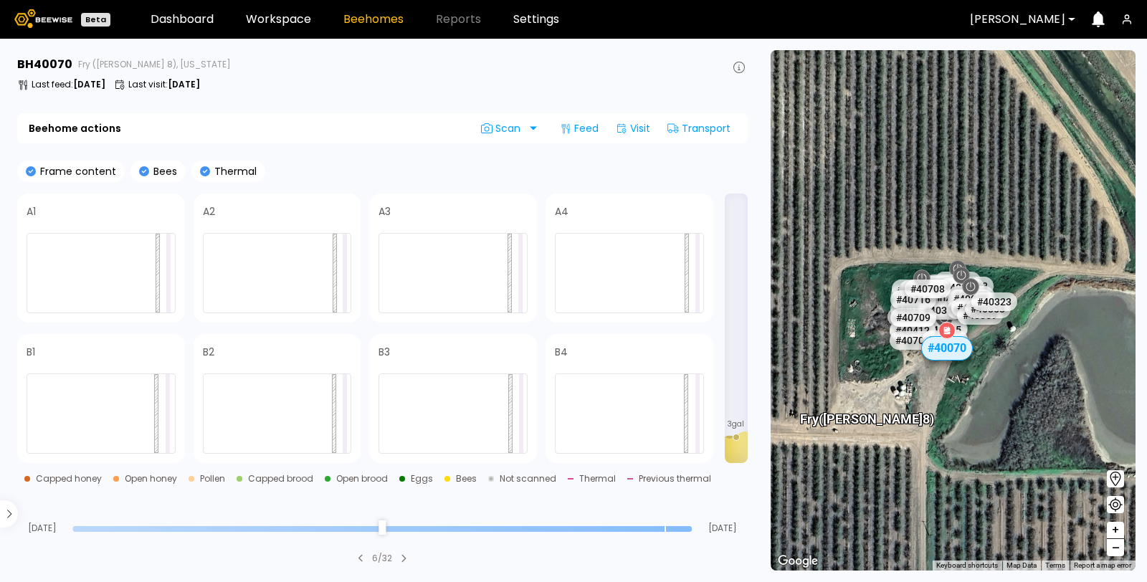
drag, startPoint x: 921, startPoint y: 416, endPoint x: 923, endPoint y: 396, distance: 20.1
click at [923, 396] on div "Fry ([PERSON_NAME] 8) # 41067 # 41104 # 40702 # 40069 # 40113 # 40016 # 40408 #…" at bounding box center [953, 310] width 365 height 520
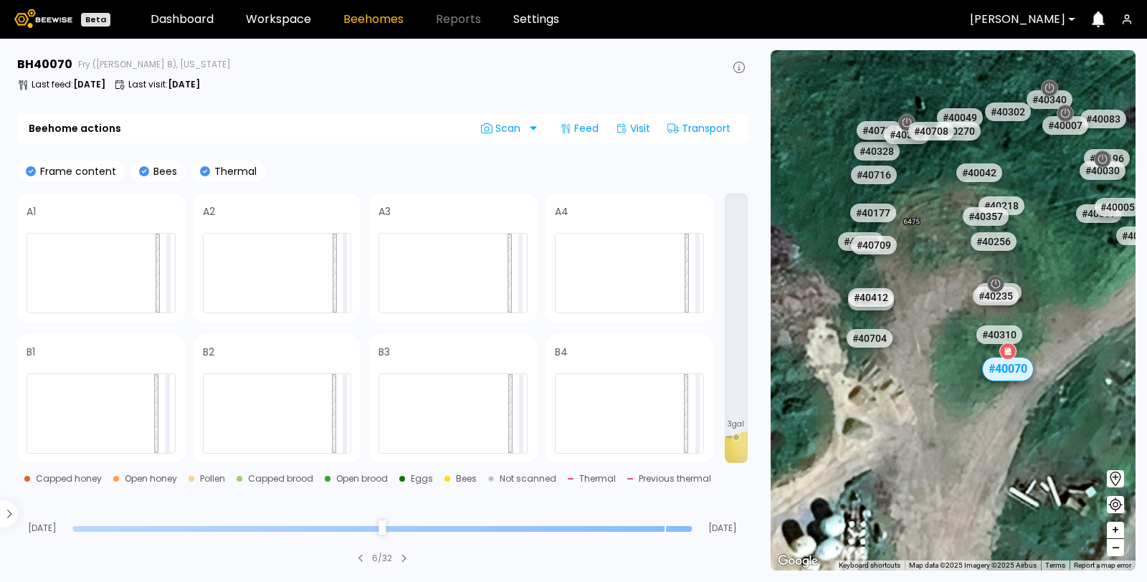
drag, startPoint x: 952, startPoint y: 287, endPoint x: 950, endPoint y: 427, distance: 139.8
click at [950, 427] on div "# 41067 # 41104 # 40702 # 40069 # 40113 # 40016 # 40408 # 40071 # 41038 # 41135…" at bounding box center [953, 310] width 365 height 520
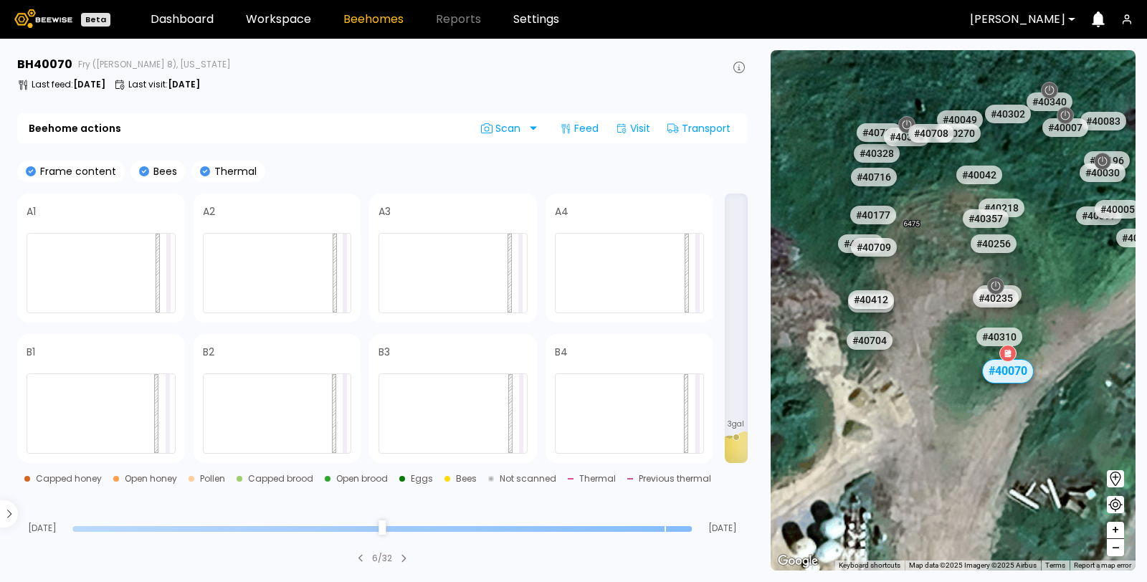
drag, startPoint x: 1059, startPoint y: 285, endPoint x: 1044, endPoint y: 295, distance: 18.1
click at [1044, 295] on div "# 41067 # 41104 # 40702 # 40069 # 40113 # 40016 # 40408 # 40071 # 41038 # 41135…" at bounding box center [953, 310] width 365 height 520
